Goal: Information Seeking & Learning: Learn about a topic

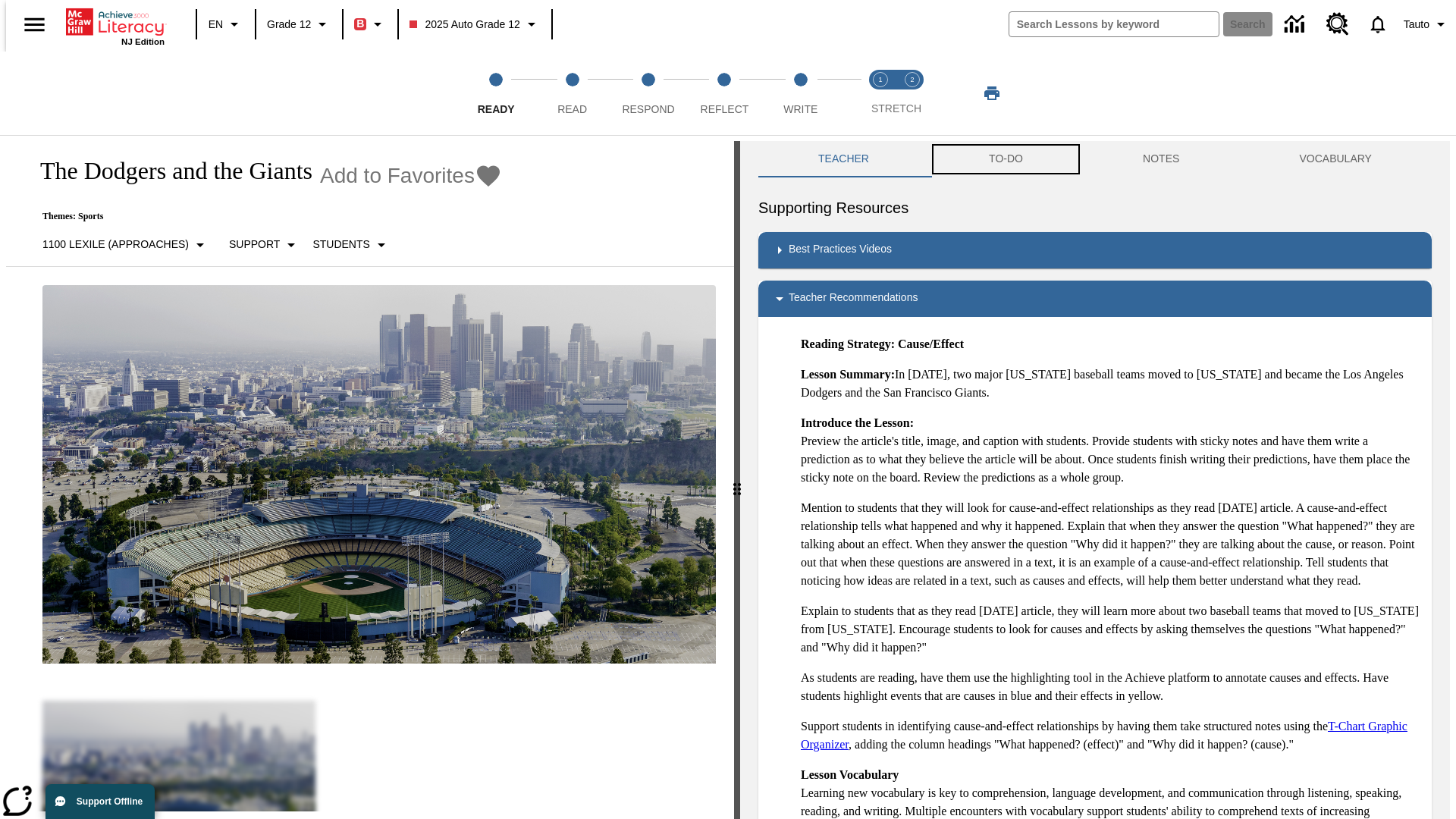
click at [1004, 159] on button "TO-DO" at bounding box center [1005, 159] width 154 height 36
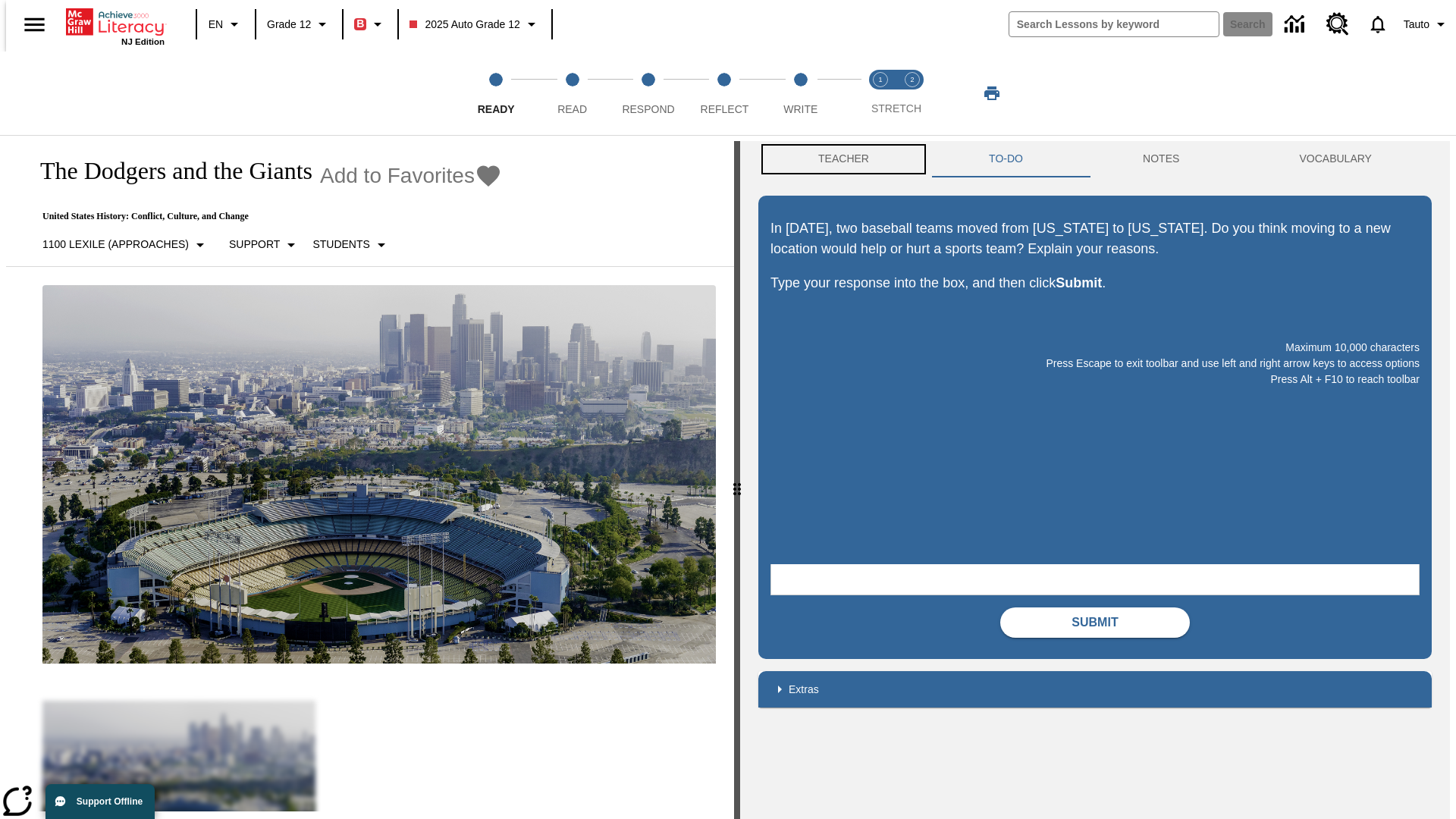
scroll to position [1, 0]
click at [839, 159] on button "Teacher" at bounding box center [843, 158] width 171 height 36
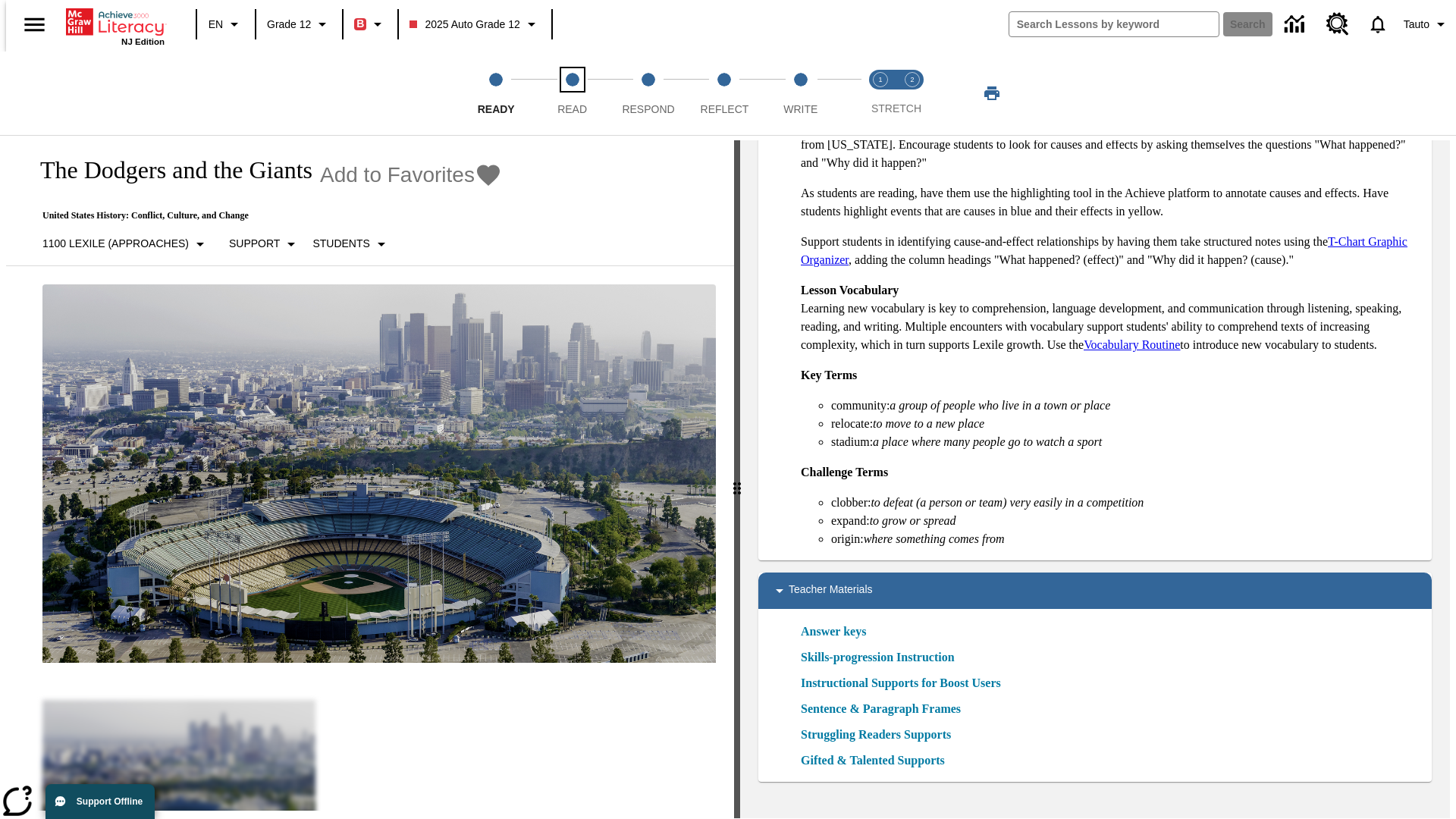
click at [572, 93] on span "Read" at bounding box center [572, 103] width 30 height 27
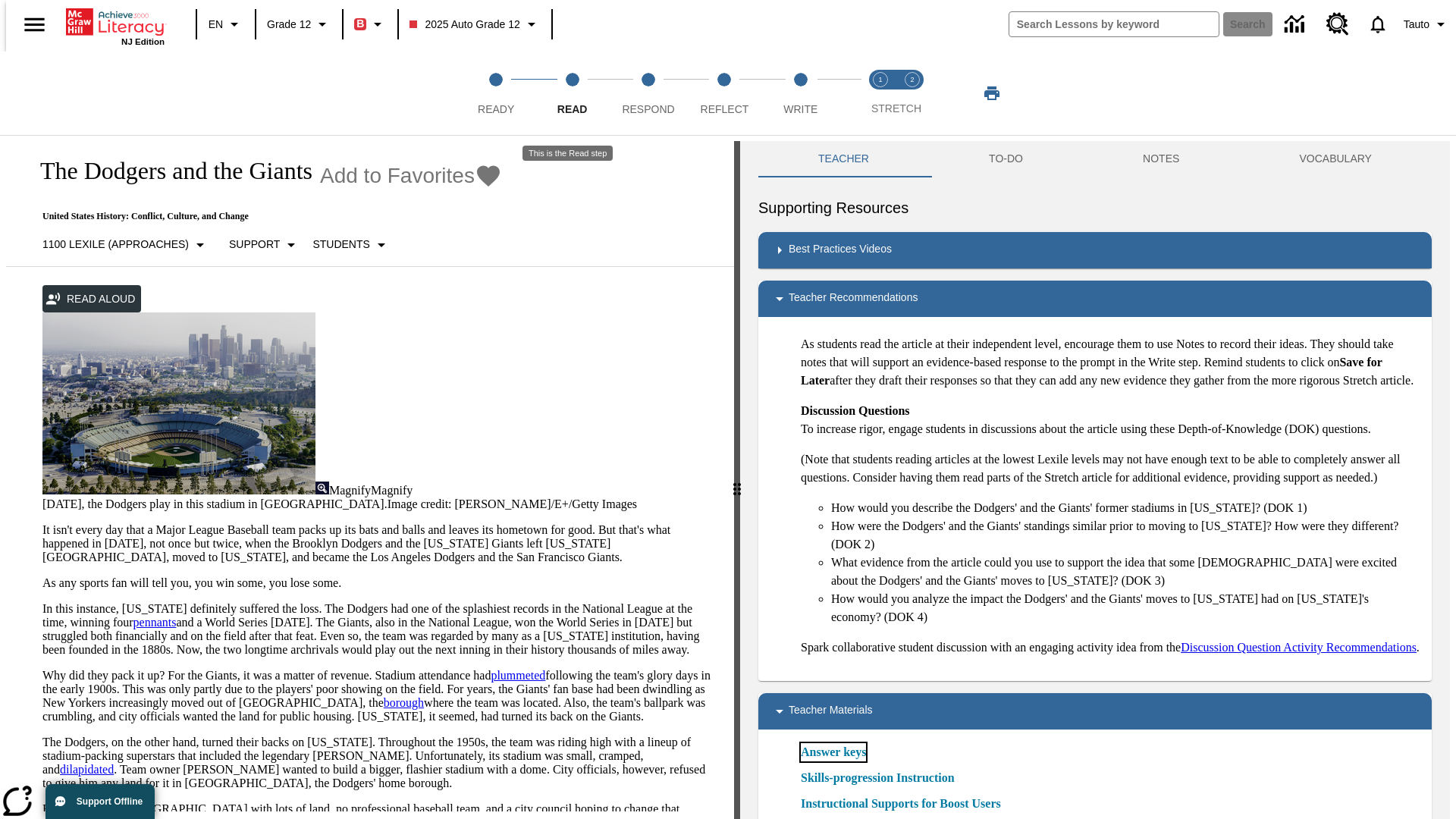
click at [832, 761] on link "Answer keys" at bounding box center [833, 752] width 65 height 18
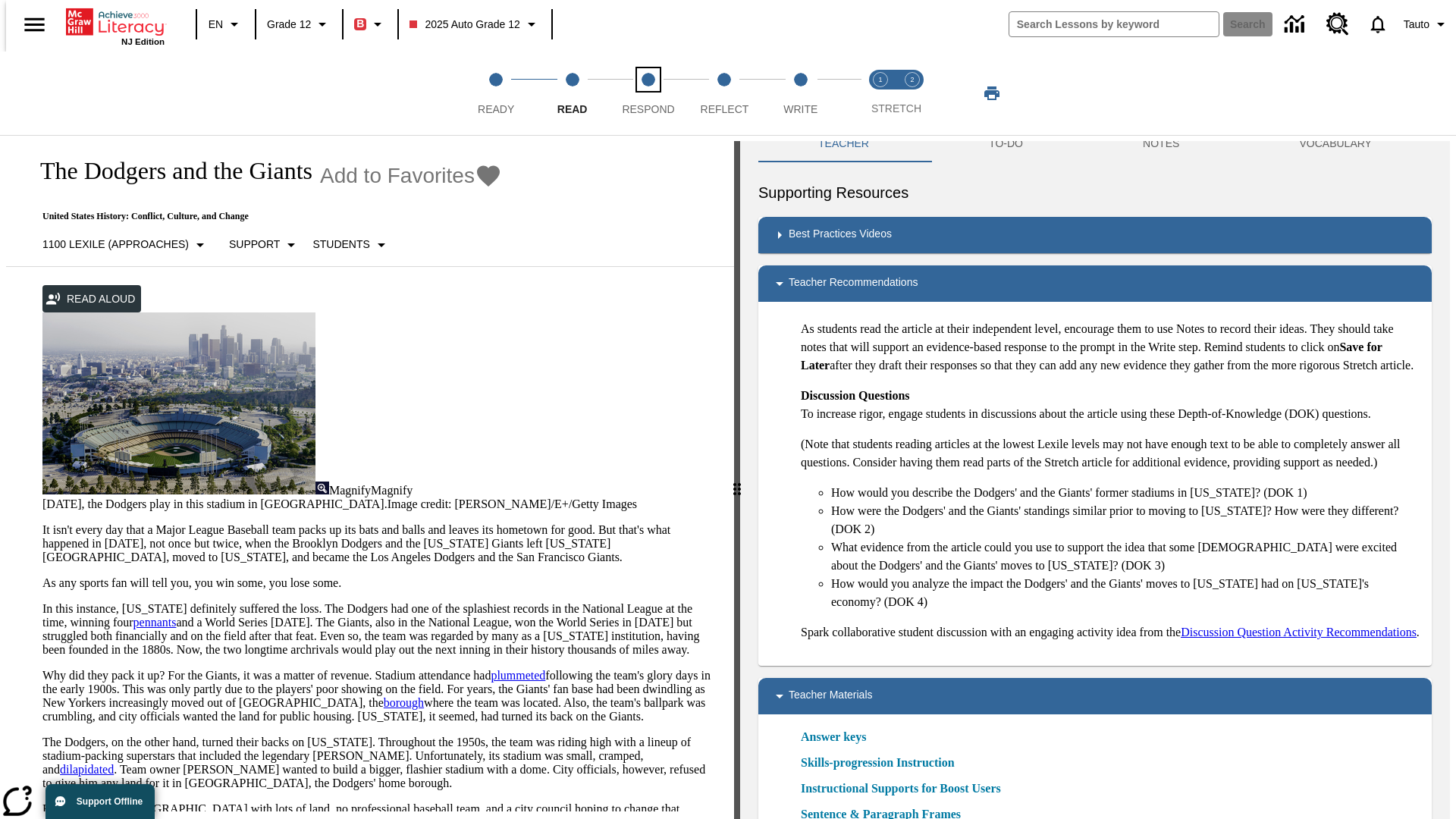
click at [648, 93] on span "Respond" at bounding box center [648, 103] width 52 height 27
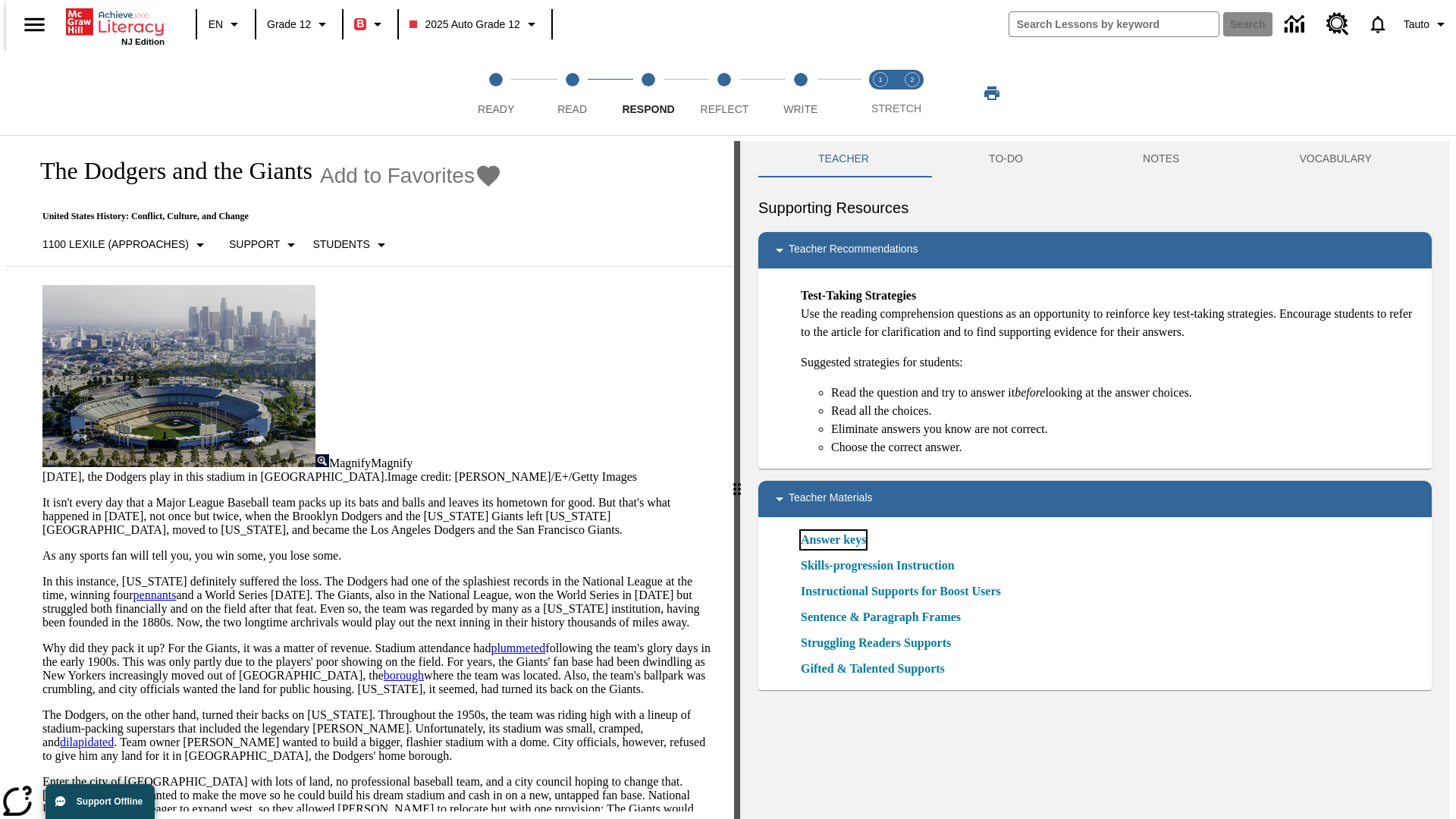
click at [832, 540] on link "Answer keys" at bounding box center [833, 540] width 65 height 18
click at [724, 93] on span "Reflect" at bounding box center [724, 103] width 49 height 27
